Goal: Information Seeking & Learning: Compare options

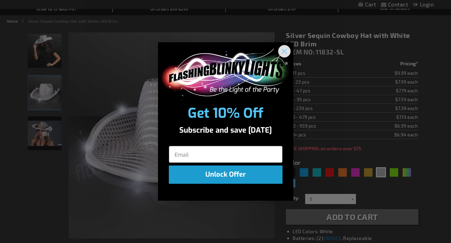
click at [283, 50] on icon "Close dialog" at bounding box center [284, 51] width 5 height 5
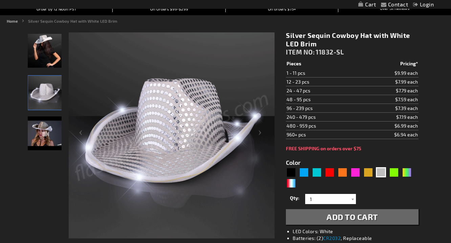
click at [33, 87] on img "Silver Sequin Cowboy Hat White Light Up Brim" at bounding box center [45, 93] width 34 height 34
click at [48, 58] on img "Female wearing Silver Sequin Cowboy Hat White Light Up Brim" at bounding box center [45, 51] width 34 height 34
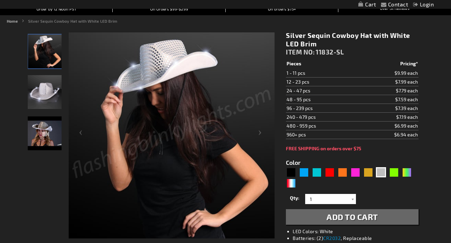
click at [58, 100] on img "Silver Sequin Cowboy Hat White Light Up Brim" at bounding box center [45, 92] width 34 height 34
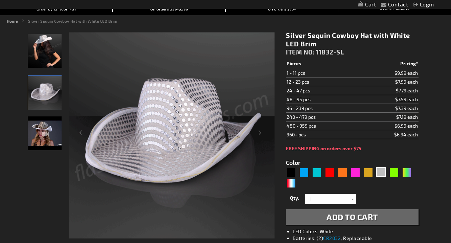
click at [53, 136] on img "Silver Sequin Cowboy Hat with White LED Brim" at bounding box center [45, 133] width 34 height 34
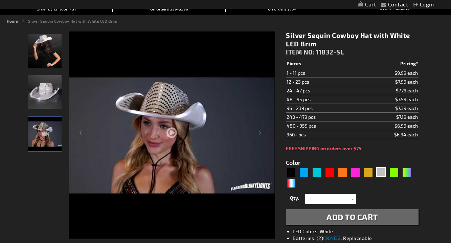
click at [54, 109] on img "Silver Sequin Cowboy Hat White Light Up Brim" at bounding box center [45, 92] width 34 height 34
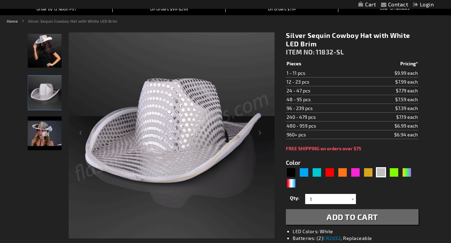
click at [52, 82] on img "Silver Sequin Cowboy Hat White Light Up Brim" at bounding box center [45, 93] width 34 height 34
click at [316, 110] on td "96 - 239 pcs" at bounding box center [322, 108] width 73 height 9
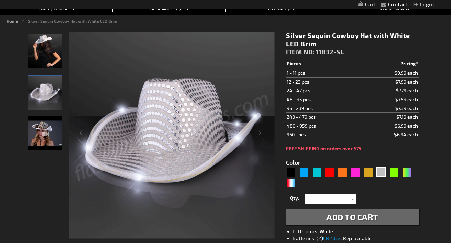
click at [318, 101] on td "48 - 95 pcs" at bounding box center [322, 99] width 73 height 9
click at [319, 109] on td "96 - 239 pcs" at bounding box center [322, 108] width 73 height 9
click at [292, 110] on td "96 - 239 pcs" at bounding box center [322, 108] width 73 height 9
drag, startPoint x: 400, startPoint y: 108, endPoint x: 431, endPoint y: 112, distance: 30.8
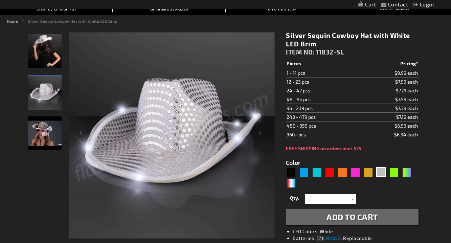
click at [357, 175] on div "Pink" at bounding box center [355, 172] width 10 height 10
type input "5639"
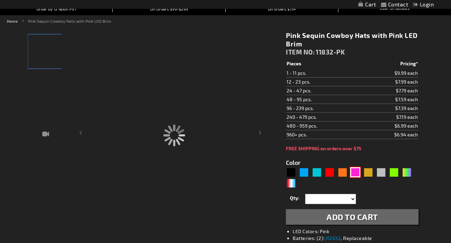
type input "11832-PK"
type input "Customize - Pink Sequin Cowboy Hats with Pink LED Brim - ITEM NO: 11832-PK"
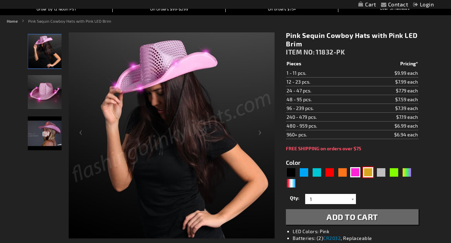
click at [366, 175] on div "Gold" at bounding box center [368, 172] width 10 height 10
type input "5633"
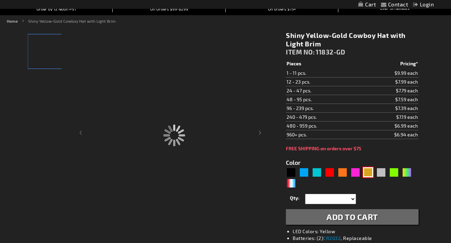
type input "11832-GD"
type input "Customize - Shiny Yellow-Gold Cowboy Hat with Light Brim - ITEM NO: 11832-GD"
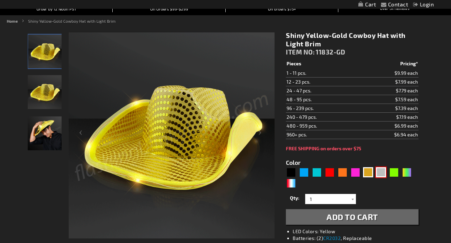
click at [379, 175] on div "Silver" at bounding box center [381, 172] width 10 height 10
type input "5644"
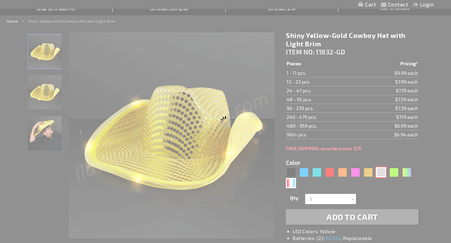
type input "11832-SL"
type input "Customize - Silver Sequin Cowboy Hat with White LED Brim - ITEM NO: 11832-SL"
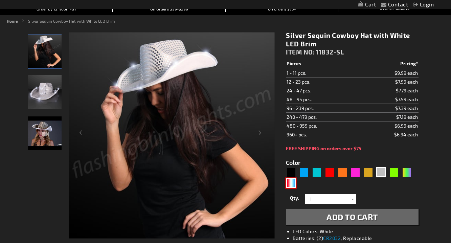
click at [291, 184] on div "RWB" at bounding box center [291, 183] width 10 height 10
type input "5643"
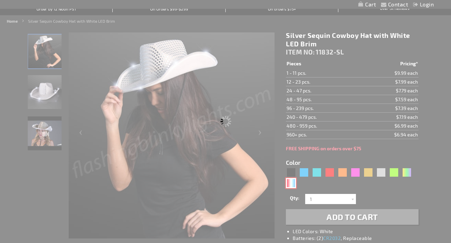
type input "11832-RWB"
type input "Customize - Red White &amp; Blue Cowboy Hat, White Light Up Brim - ITEM NO: 118…"
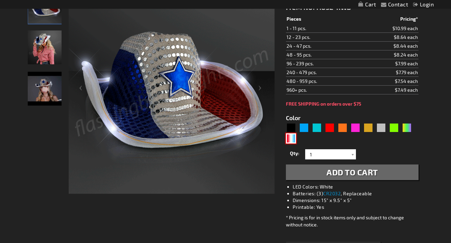
scroll to position [114, 0]
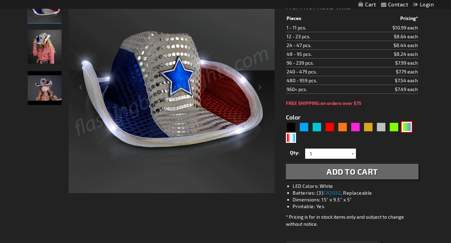
click at [405, 130] on div "PGG" at bounding box center [407, 127] width 10 height 10
type input "5638"
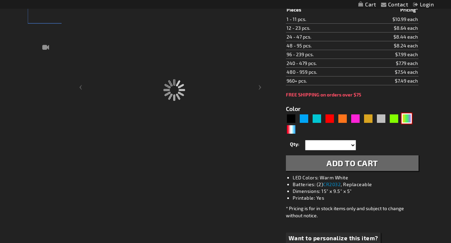
type input "11832-PGG"
type input "Customize - Light Up Mardi Gras Cowboy Hat - ITEM NO: 11832-PGG"
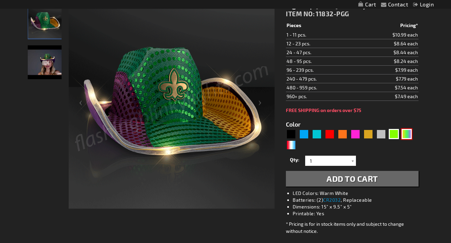
scroll to position [91, 0]
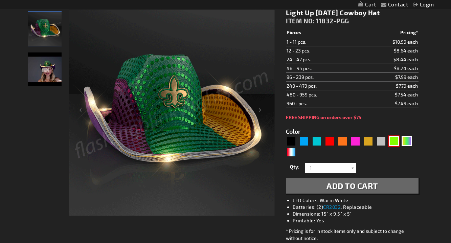
click at [394, 142] on div "Green" at bounding box center [394, 141] width 10 height 10
type input "5648"
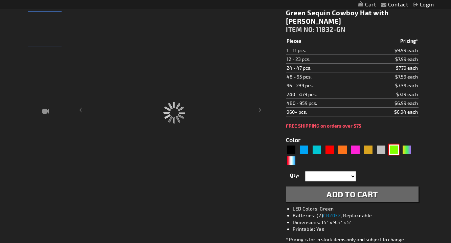
type input "11832-GN"
type input "Customize - Green Sequin Cowboy Hat with [PERSON_NAME] LED Brim - ITEM NO: 1183…"
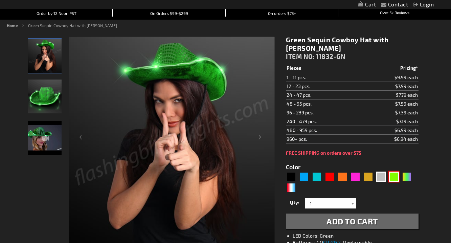
scroll to position [65, 0]
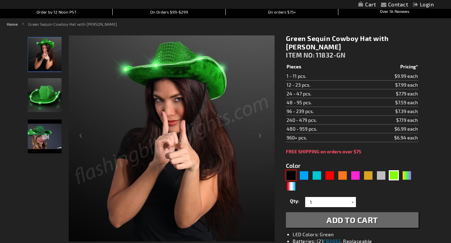
click at [290, 174] on div "Black" at bounding box center [291, 175] width 10 height 10
type input "5631"
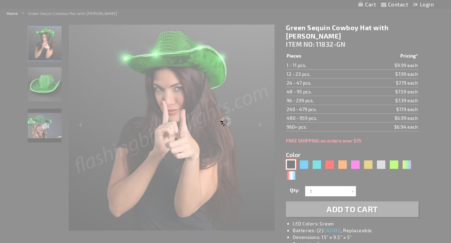
scroll to position [80, 0]
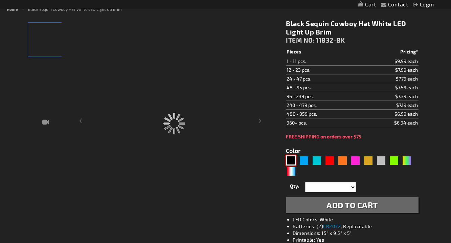
type input "11832-BK"
type input "Customize - Black Sequin Cowboy Hat White LED Light Up Brim - ITEM NO: 11832-BK"
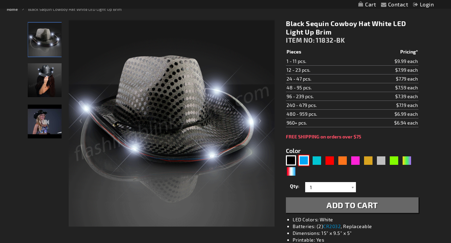
click at [307, 162] on div "Blue" at bounding box center [304, 160] width 10 height 10
type input "5629"
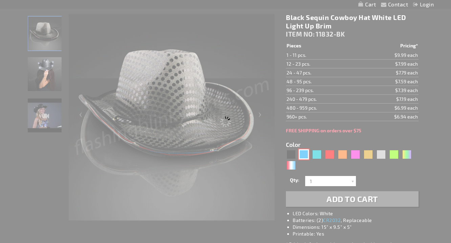
select select
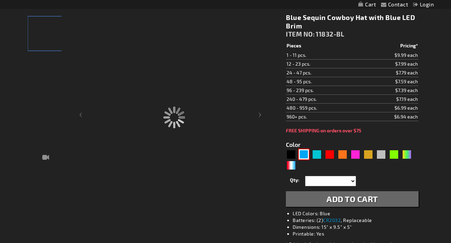
type input "11832-BL"
type input "Customize - Blue Sequin Cowboy Hat with Blue LED Brim - ITEM NO: 11832-BL"
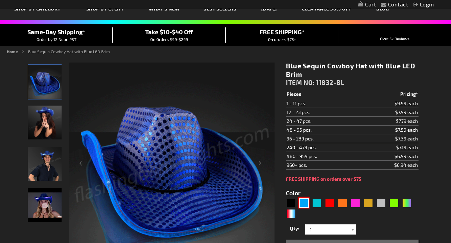
scroll to position [42, 0]
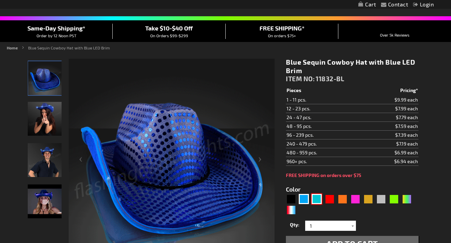
click at [317, 199] on div "Turquoise" at bounding box center [317, 199] width 10 height 10
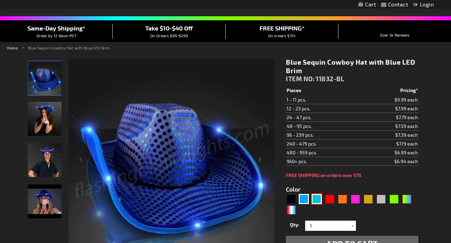
type input "5653"
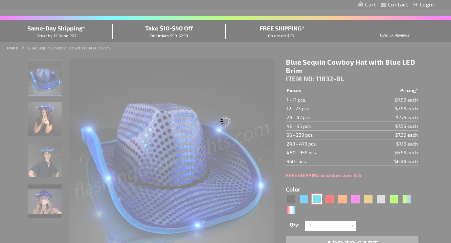
type input "11832-TQ"
type input "Customize - Light Up Turquoise Cowboy Hat - ITEM NO: 11832-TQ"
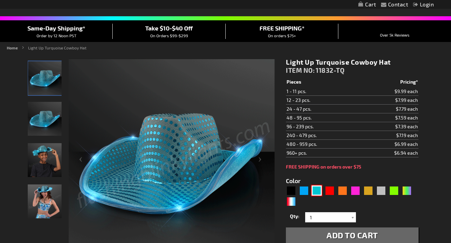
click at [44, 115] on img at bounding box center [45, 119] width 34 height 34
click at [44, 155] on img at bounding box center [45, 160] width 34 height 34
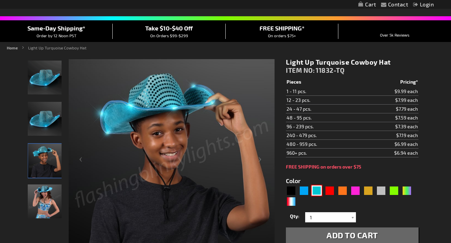
click at [44, 198] on img at bounding box center [45, 202] width 34 height 34
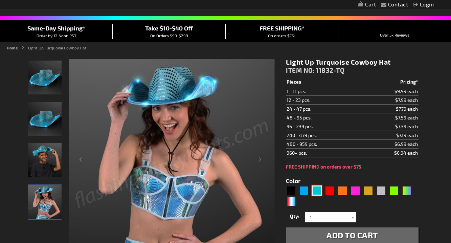
click at [43, 156] on img at bounding box center [45, 160] width 34 height 34
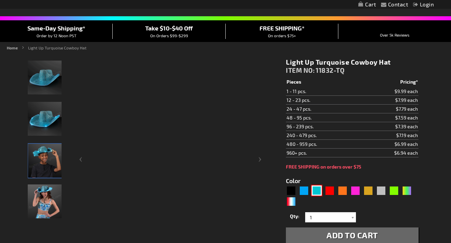
click at [46, 129] on img at bounding box center [45, 119] width 34 height 34
click at [47, 88] on img at bounding box center [45, 78] width 34 height 34
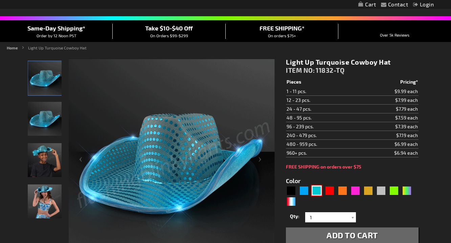
click at [42, 159] on img at bounding box center [45, 160] width 34 height 34
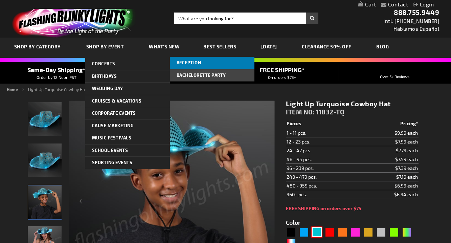
click at [184, 60] on span "Reception" at bounding box center [189, 62] width 25 height 5
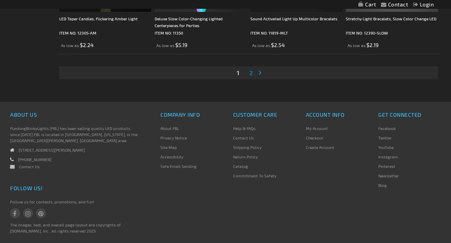
scroll to position [2154, 0]
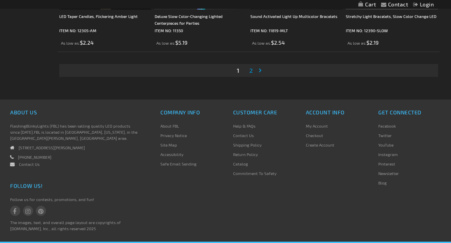
click at [252, 71] on span "2" at bounding box center [251, 70] width 3 height 7
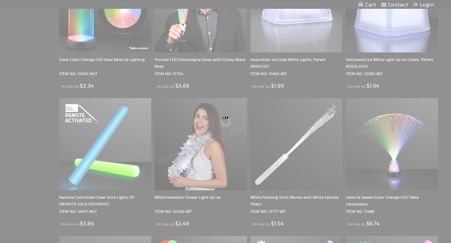
scroll to position [0, 0]
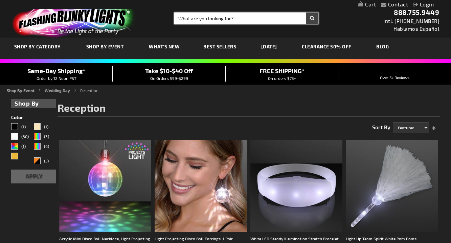
click at [223, 21] on input "Search" at bounding box center [246, 19] width 144 height 12
type input "v"
type input "cowboy hat"
click at [312, 18] on button "Search" at bounding box center [312, 19] width 13 height 12
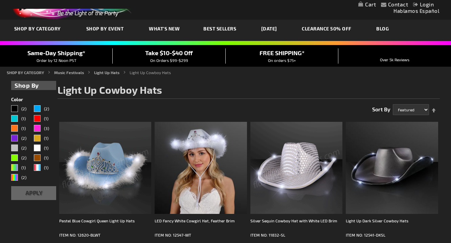
scroll to position [11, 0]
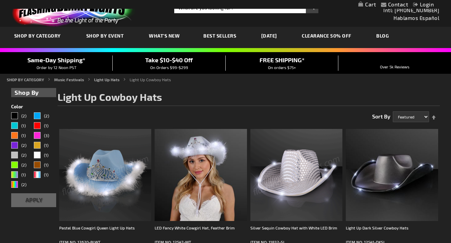
click at [291, 183] on img at bounding box center [297, 175] width 92 height 92
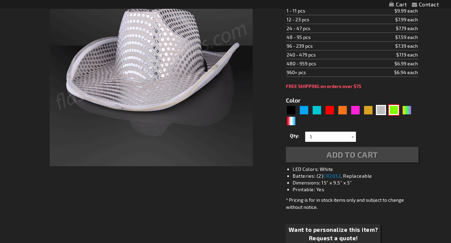
click at [392, 110] on div "Green" at bounding box center [394, 110] width 10 height 10
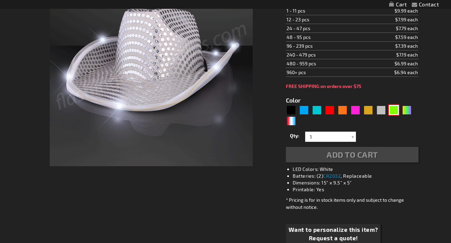
type input "5648"
select select
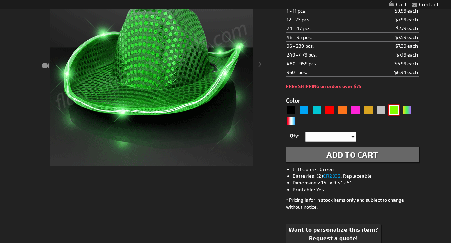
type input "Customize - Green Sequin Cowboy Hat with [PERSON_NAME] LED Brim - ITEM NO: 1183…"
type input "11832-GN"
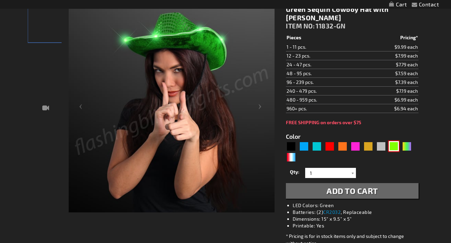
scroll to position [59, 0]
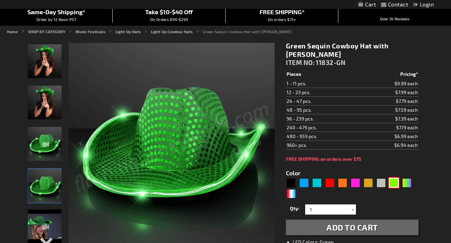
click at [49, 59] on img at bounding box center [45, 61] width 34 height 34
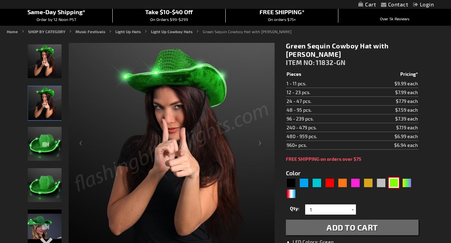
click at [50, 103] on img at bounding box center [45, 103] width 34 height 34
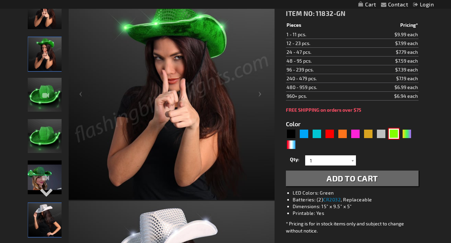
scroll to position [119, 0]
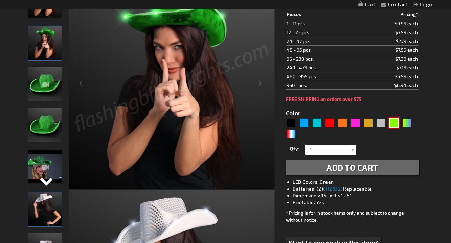
click at [45, 184] on div "Next" at bounding box center [45, 186] width 10 height 15
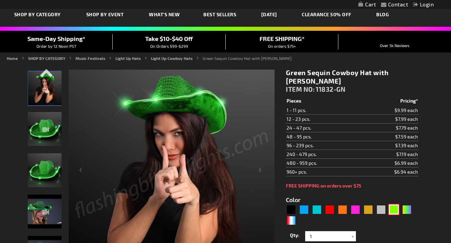
scroll to position [27, 0]
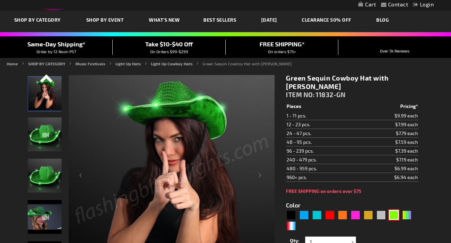
click at [46, 80] on div "Previous" at bounding box center [45, 81] width 10 height 15
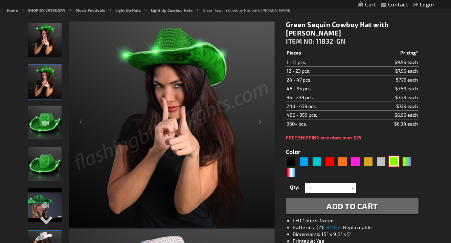
scroll to position [80, 0]
